Goal: Navigation & Orientation: Find specific page/section

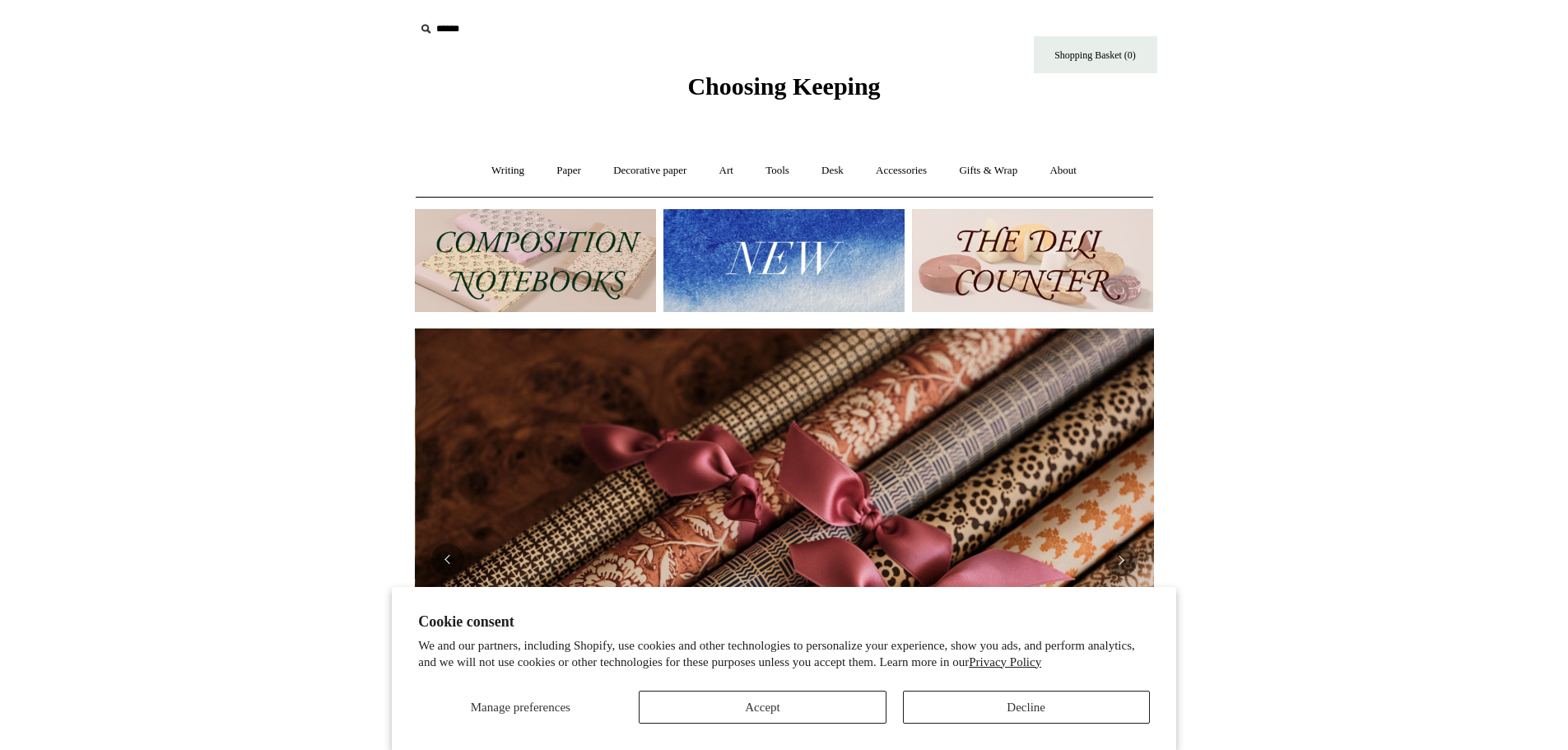
scroll to position [0, 1478]
click at [825, 709] on button "Accept" at bounding box center [762, 707] width 247 height 33
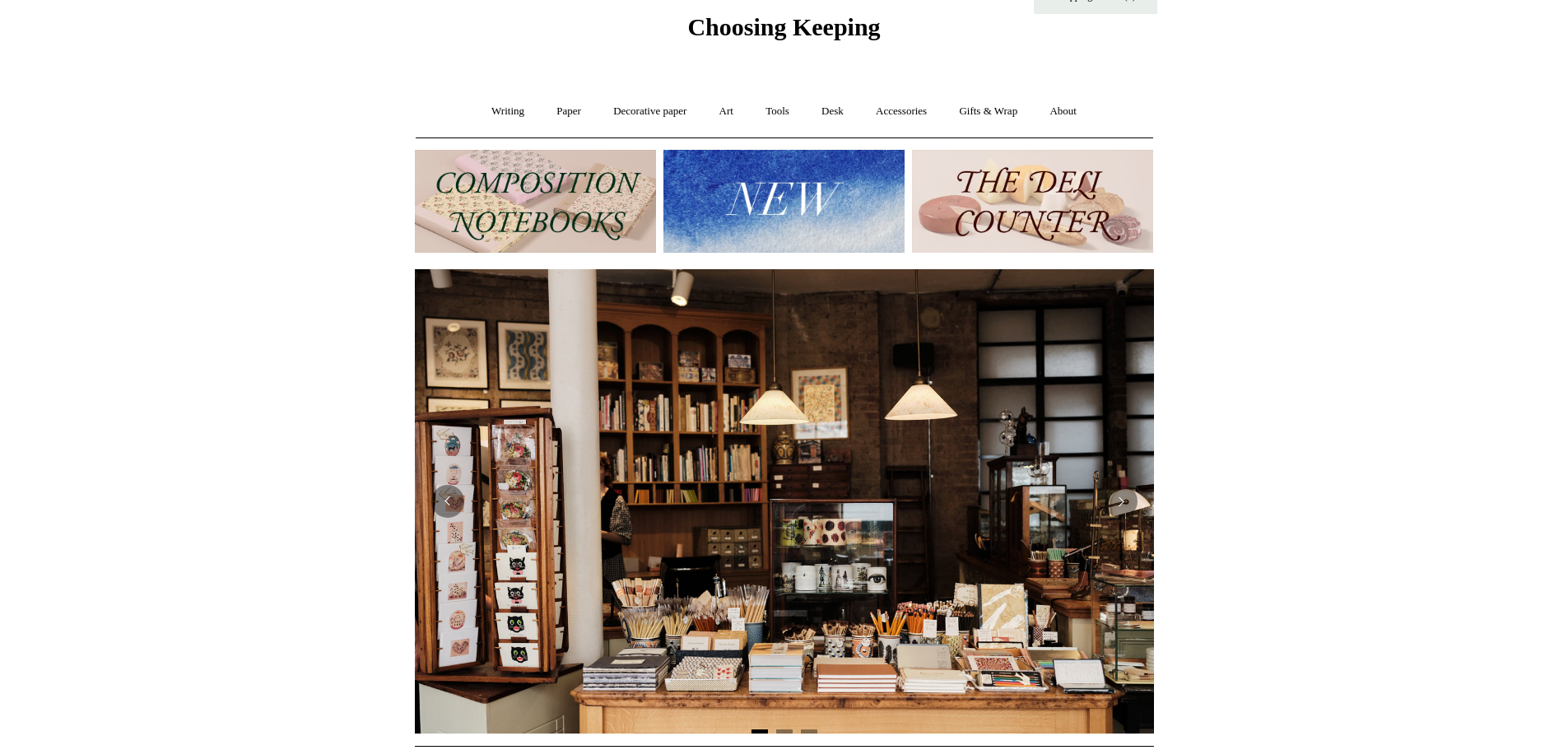
scroll to position [122, 0]
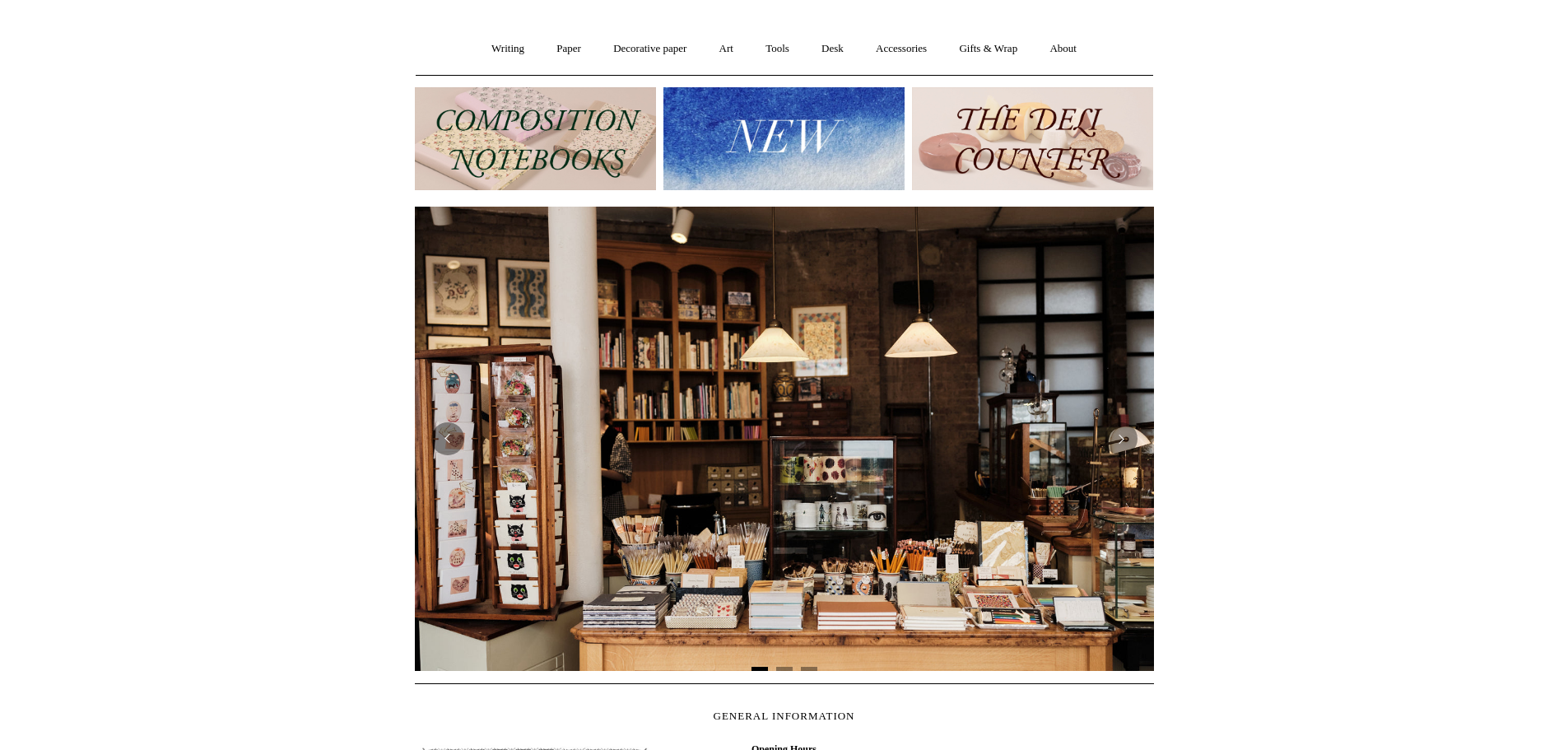
click at [586, 129] on img at bounding box center [535, 138] width 241 height 103
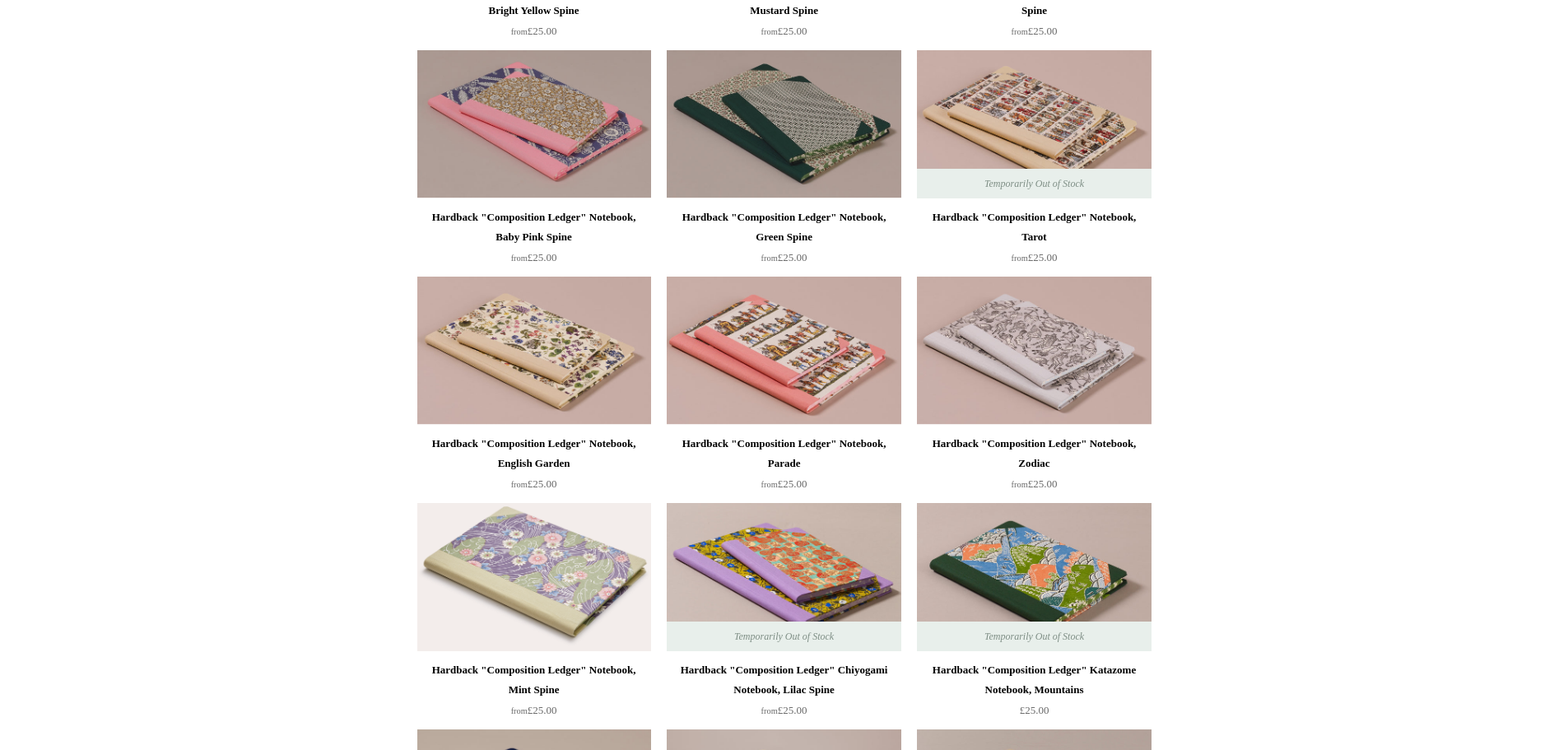
scroll to position [391, 0]
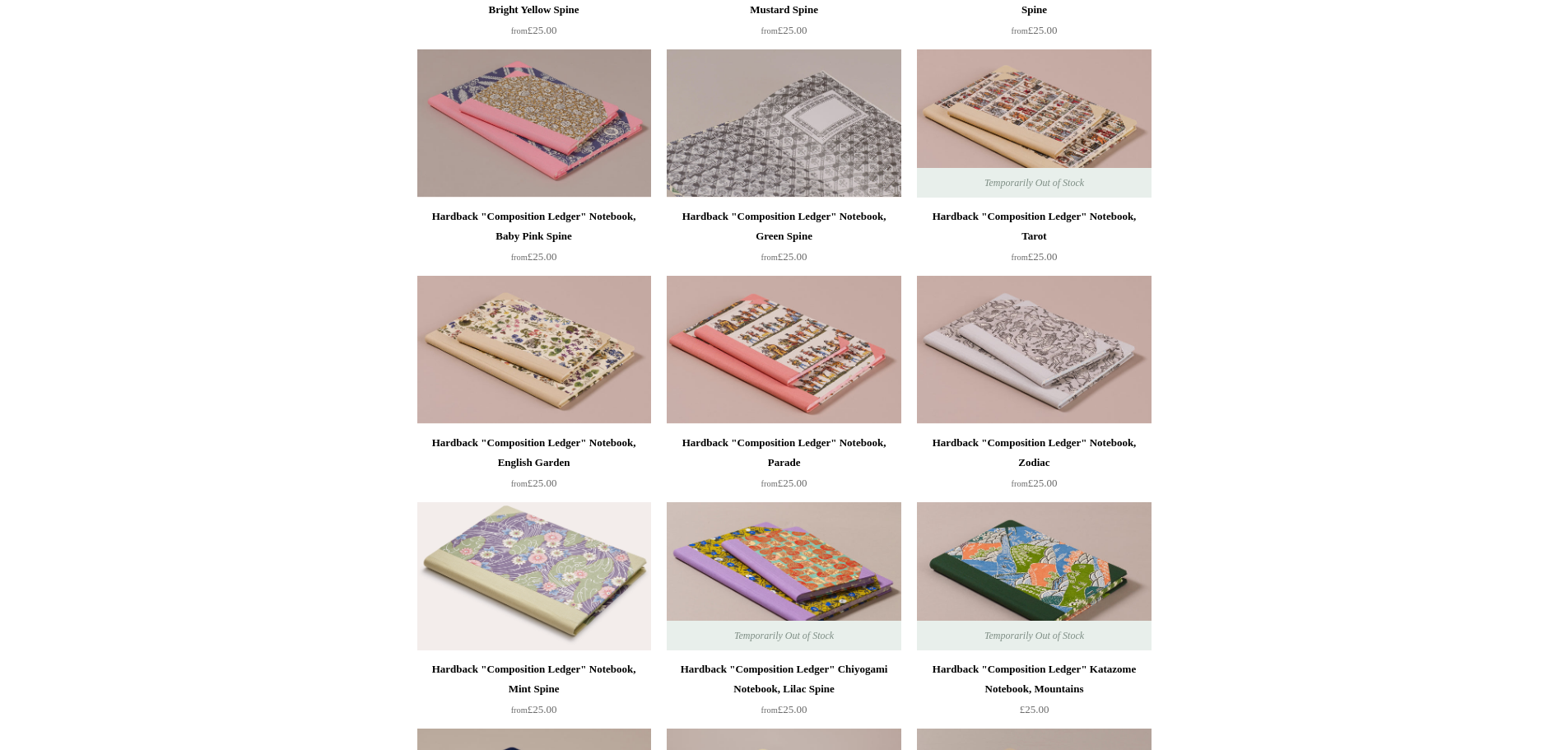
click at [734, 129] on img at bounding box center [784, 123] width 234 height 148
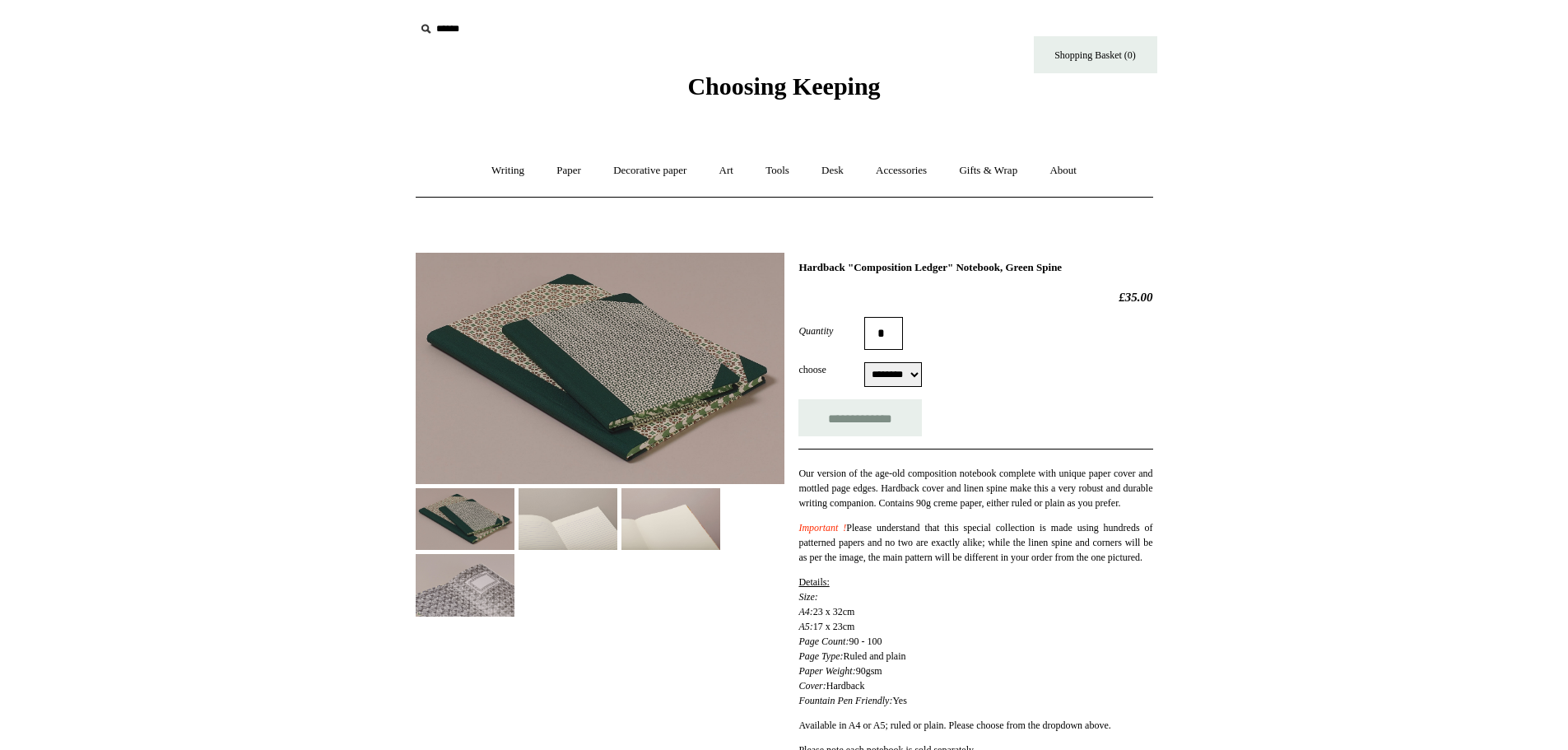
select select "********"
click at [572, 518] on img at bounding box center [567, 519] width 98 height 62
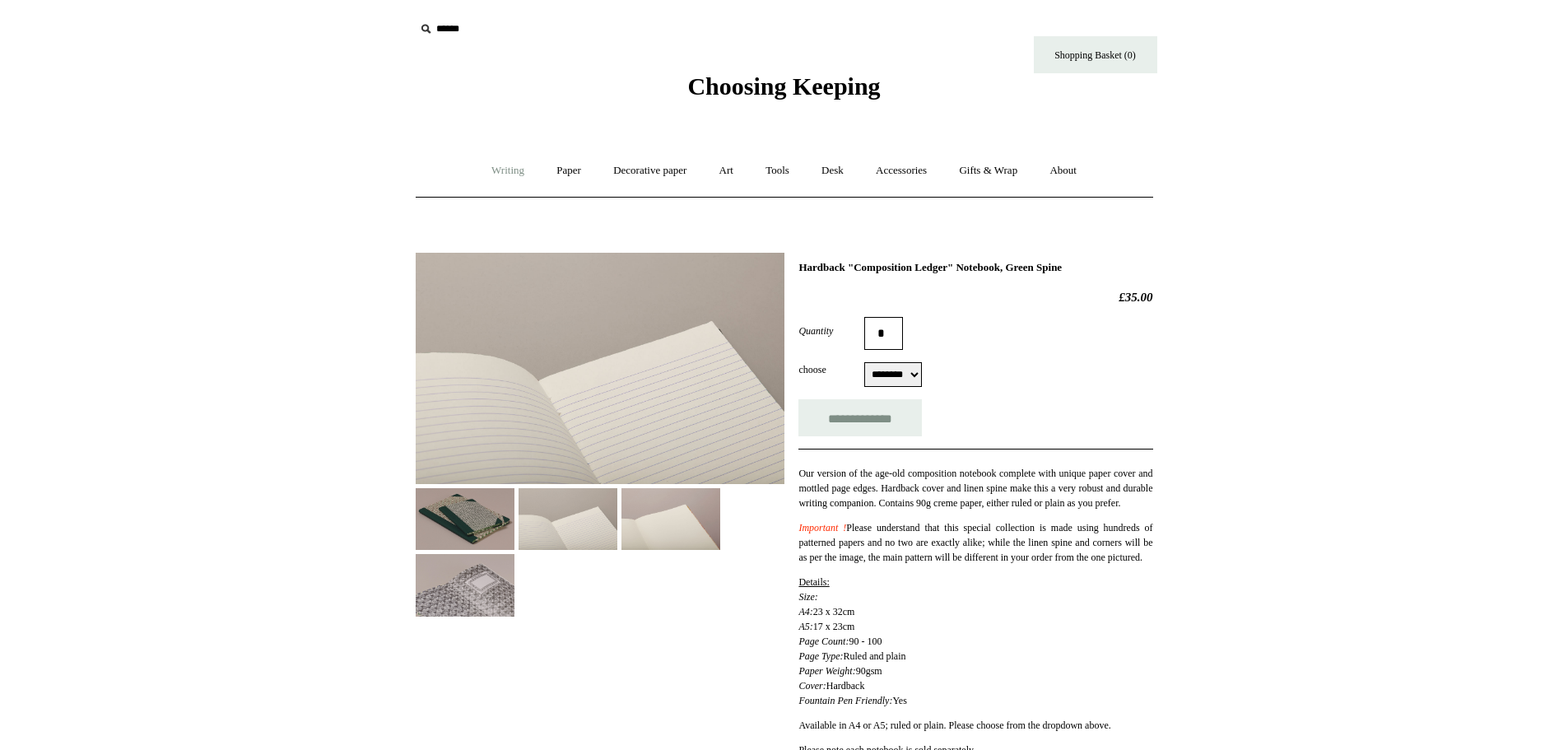
click at [501, 164] on link "Writing +" at bounding box center [507, 171] width 63 height 43
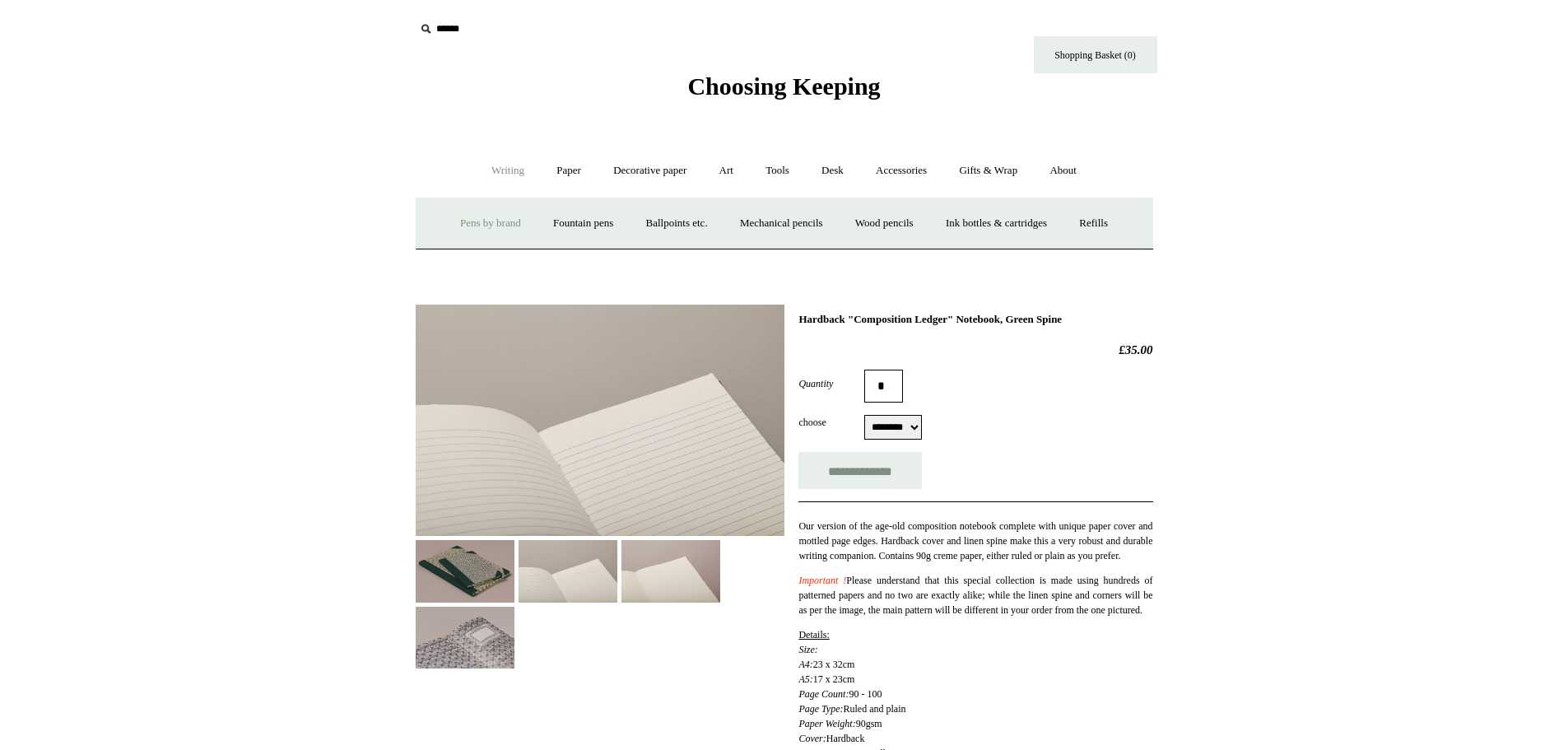
click at [457, 222] on link "Pens by brand +" at bounding box center [491, 224] width 90 height 43
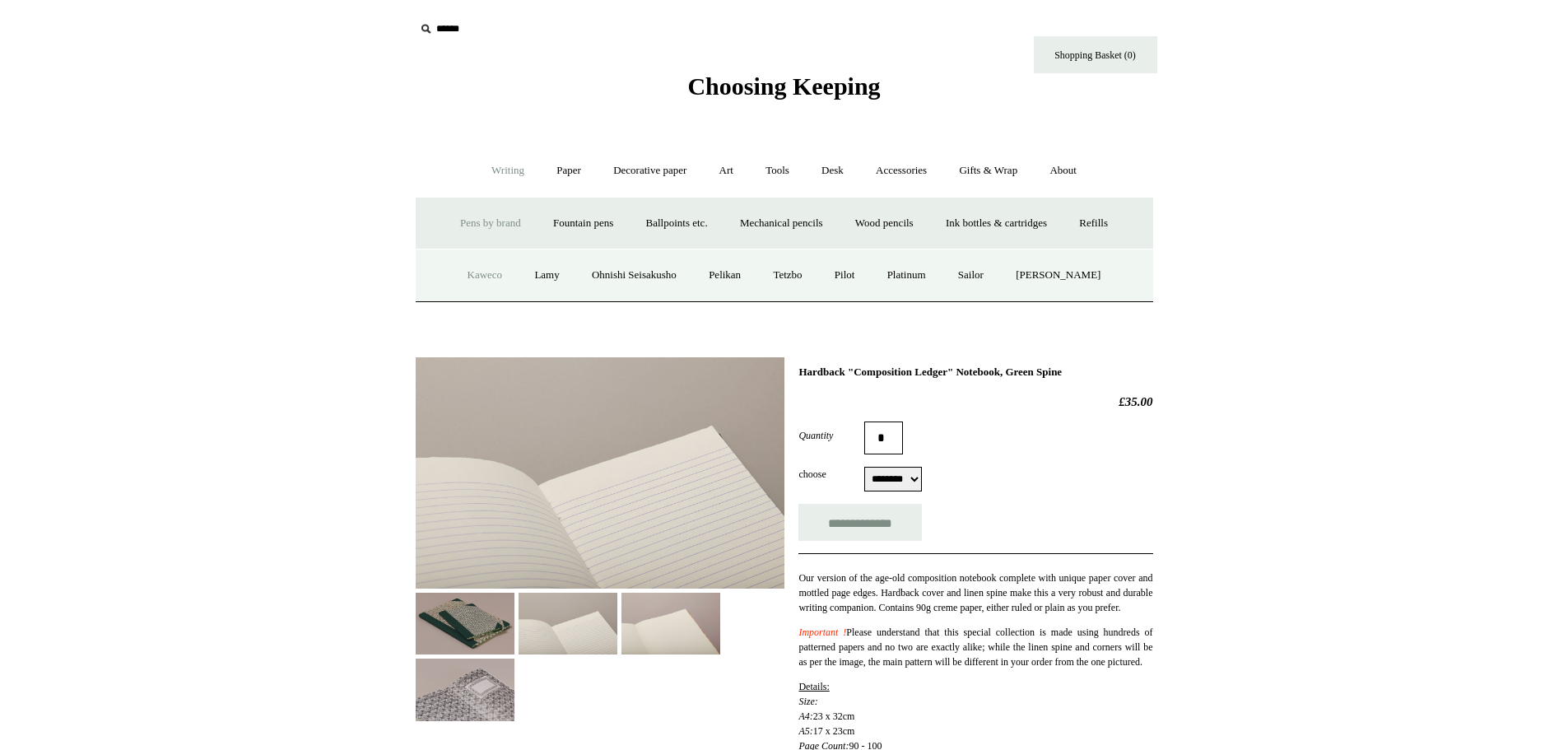
click at [479, 265] on link "Kaweco" at bounding box center [485, 275] width 65 height 43
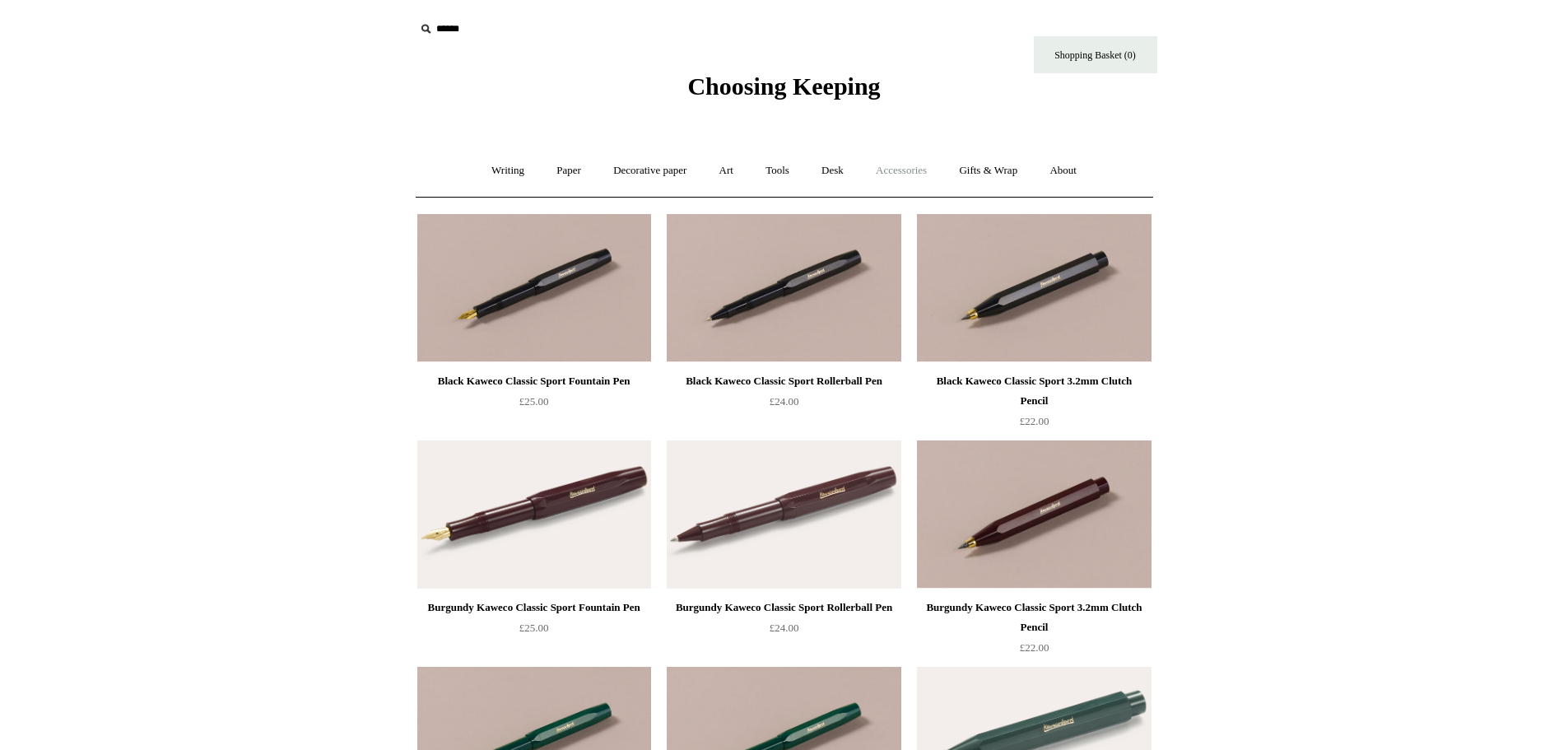
click at [899, 169] on link "Accessories +" at bounding box center [901, 171] width 81 height 43
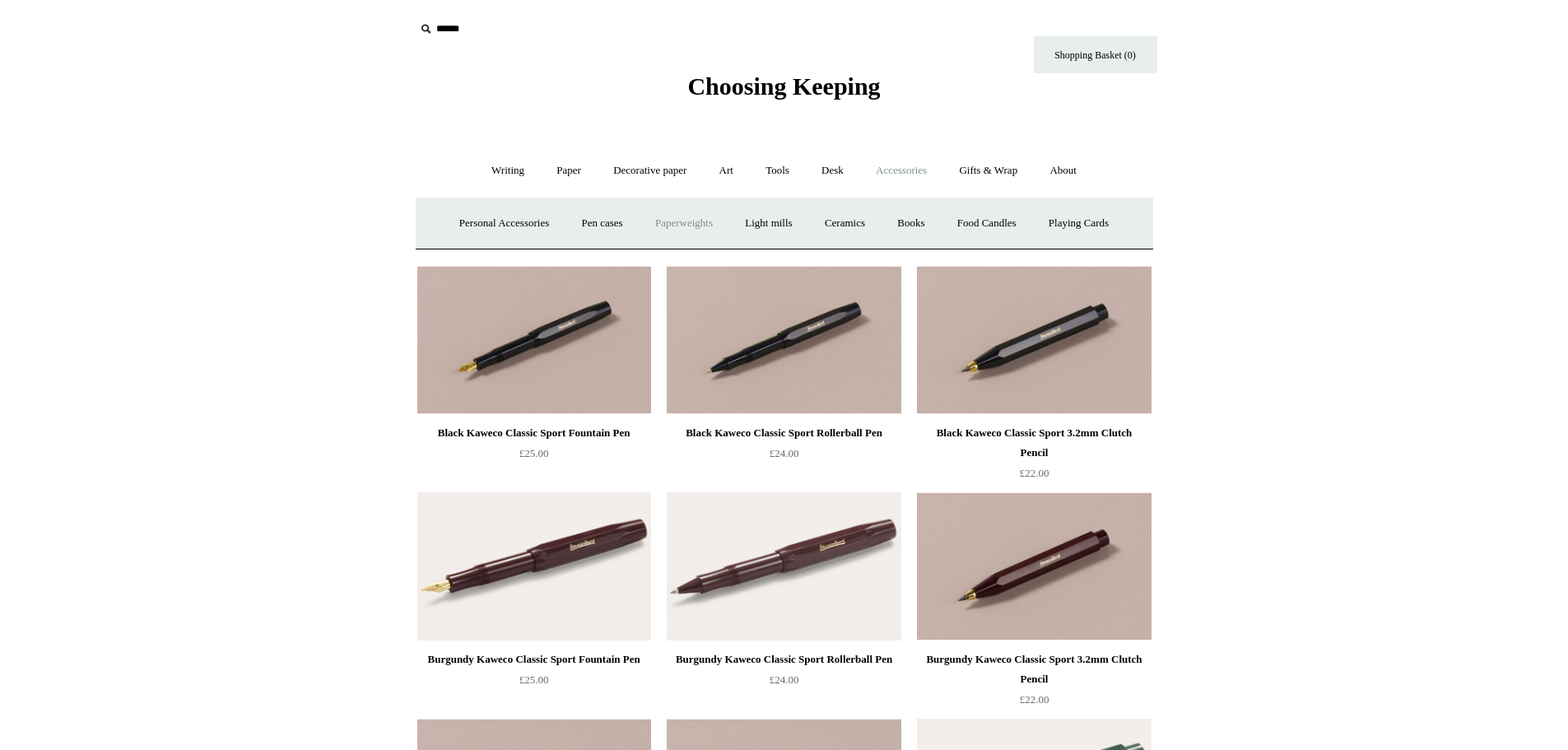
click at [683, 234] on link "Paperweights +" at bounding box center [683, 224] width 88 height 43
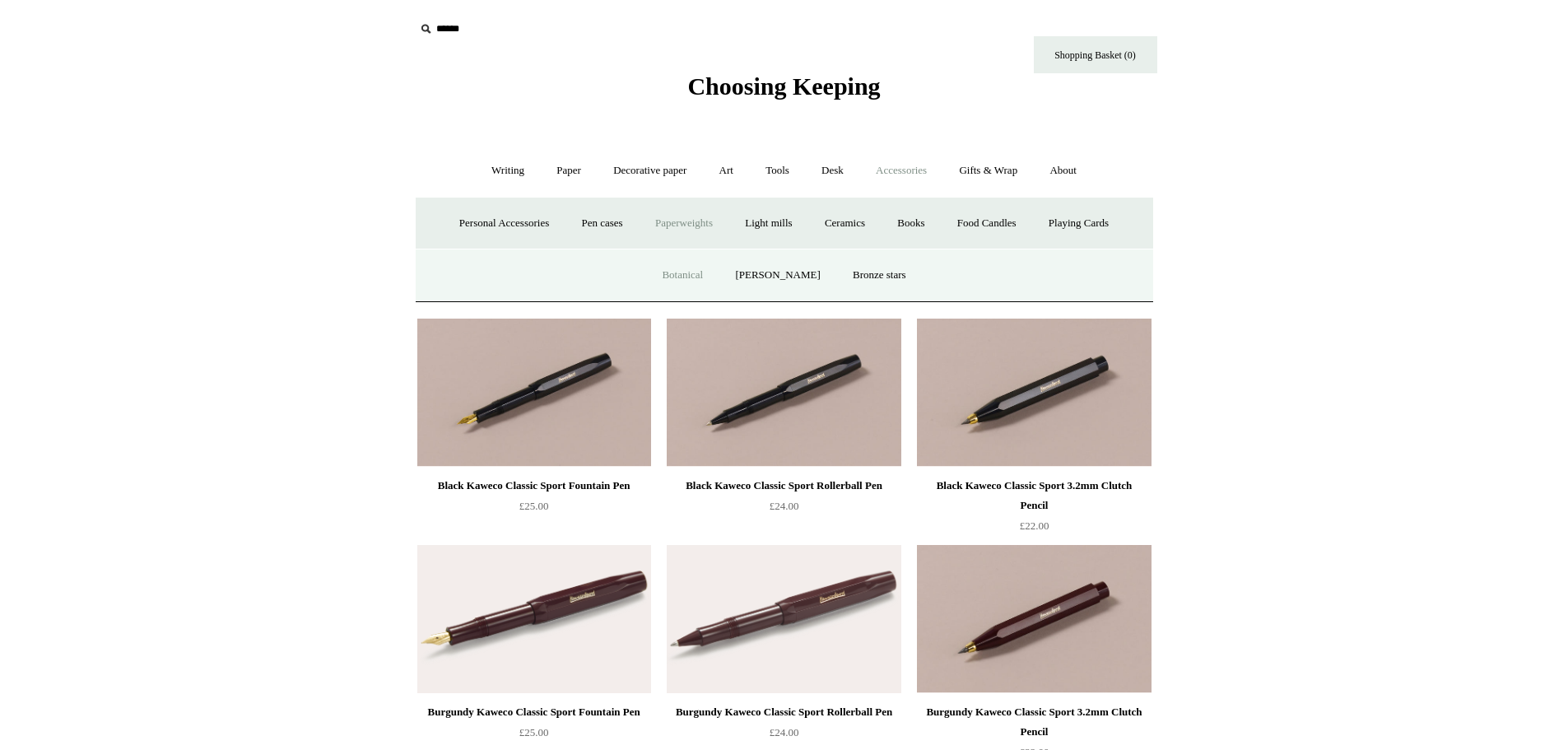
click at [678, 277] on link "Botanical" at bounding box center [682, 275] width 71 height 43
